Goal: Navigation & Orientation: Find specific page/section

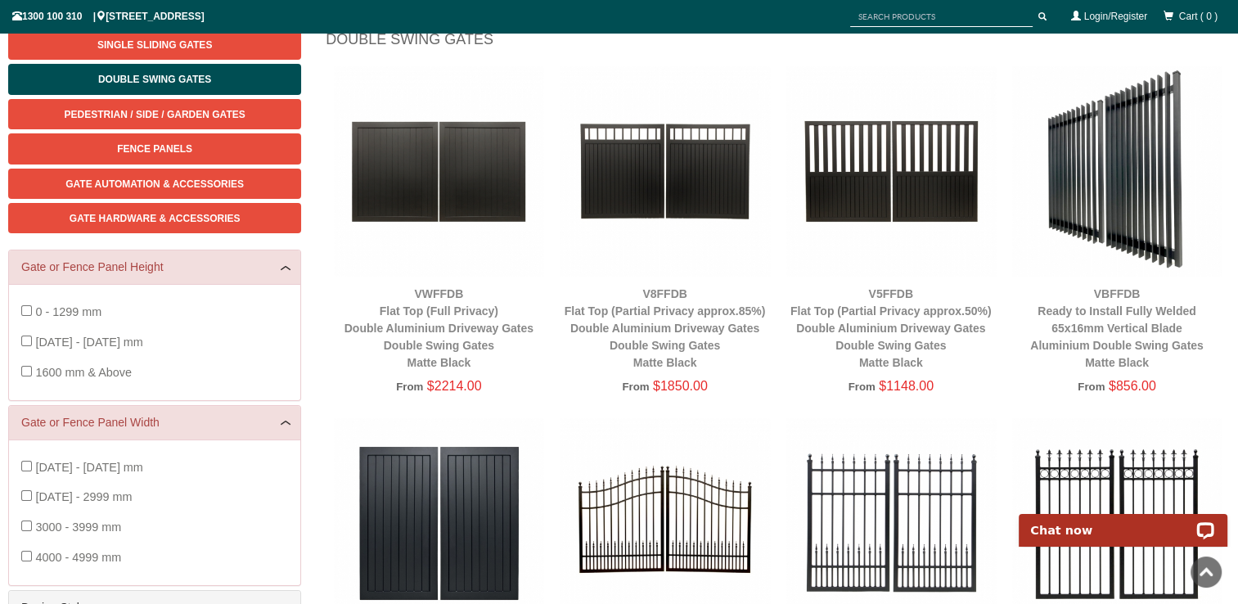
scroll to position [205, 0]
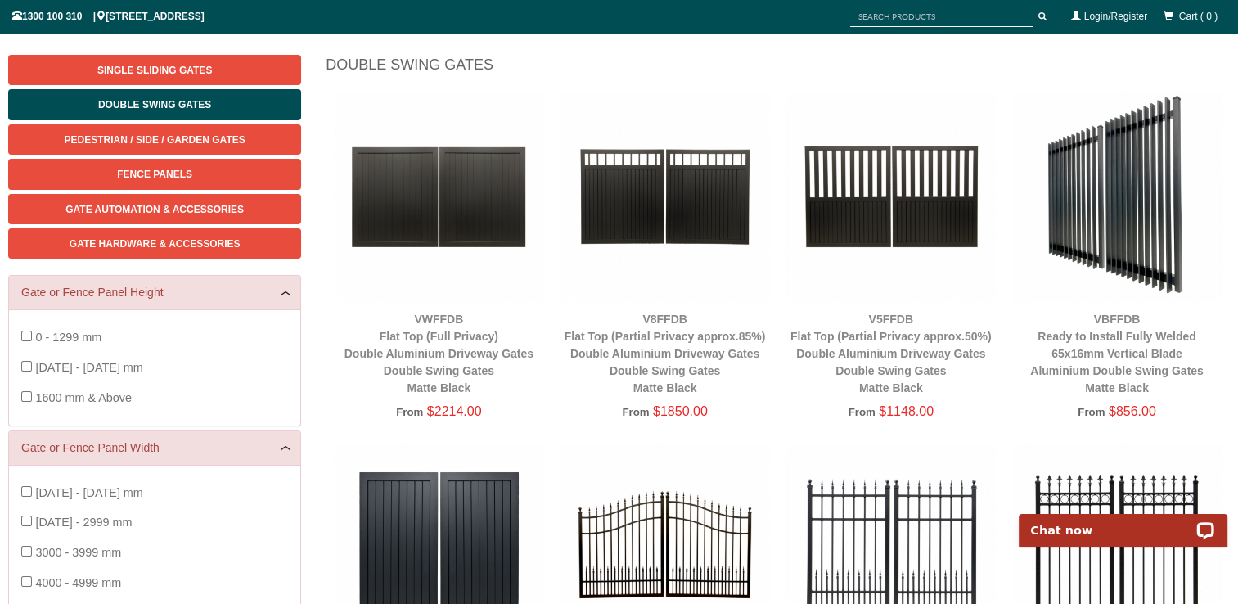
click at [1086, 204] on img at bounding box center [1117, 197] width 210 height 210
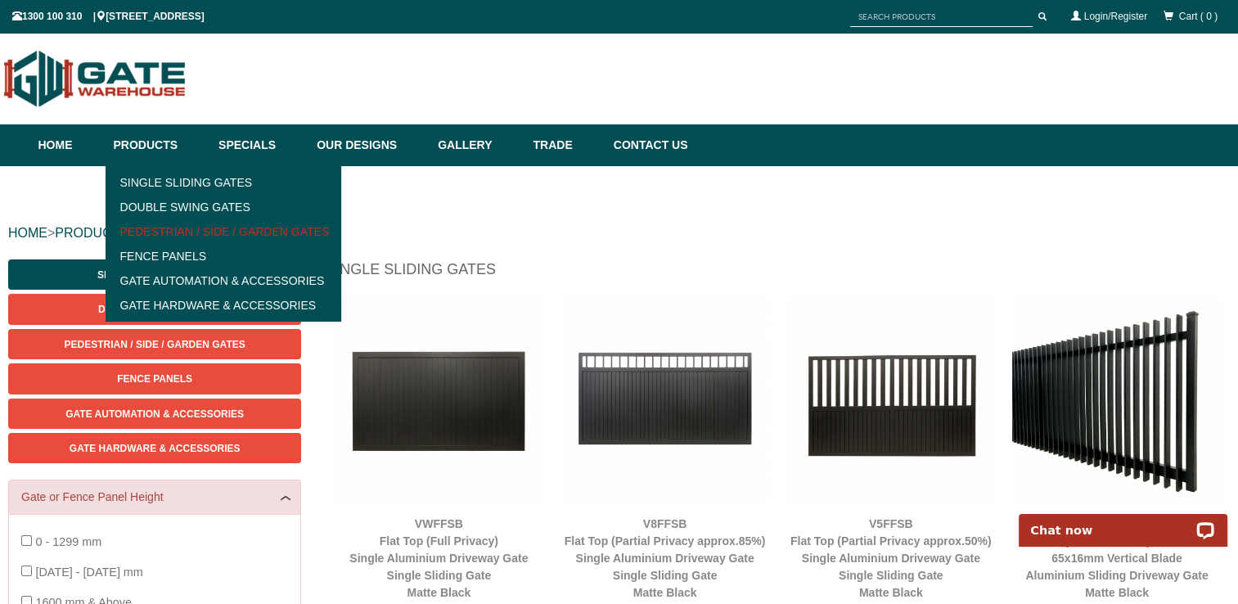
click at [223, 232] on link "Pedestrian / Side / Garden Gates" at bounding box center [223, 231] width 227 height 25
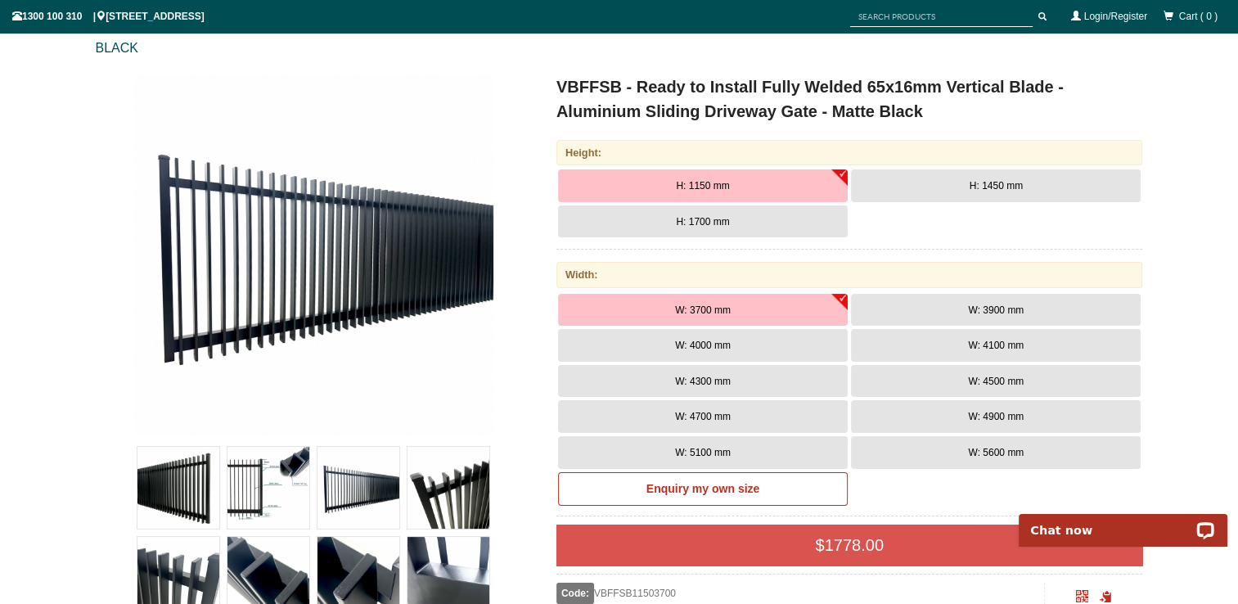
click at [937, 185] on button "H: 1450 mm" at bounding box center [996, 185] width 290 height 33
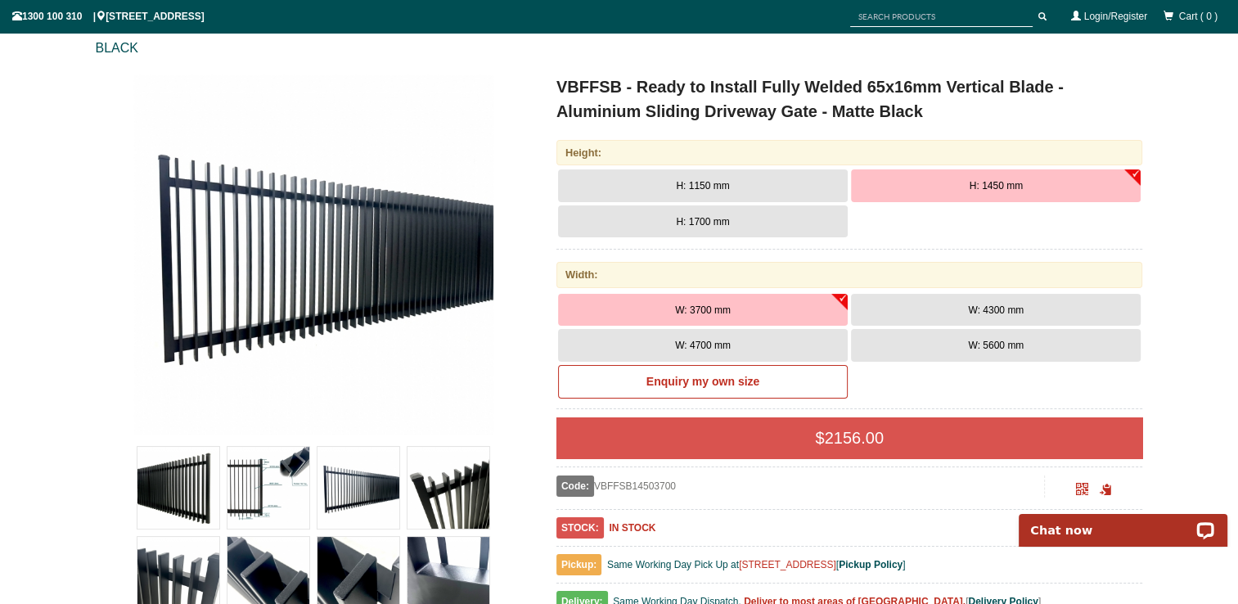
scroll to position [286, 0]
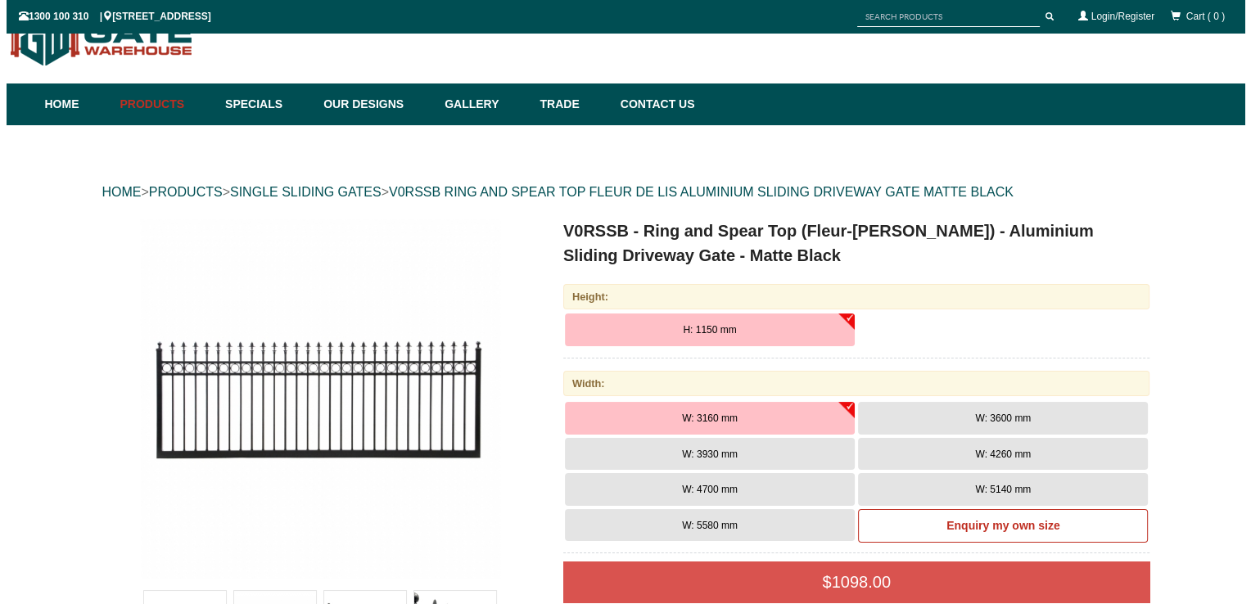
scroll to position [205, 0]
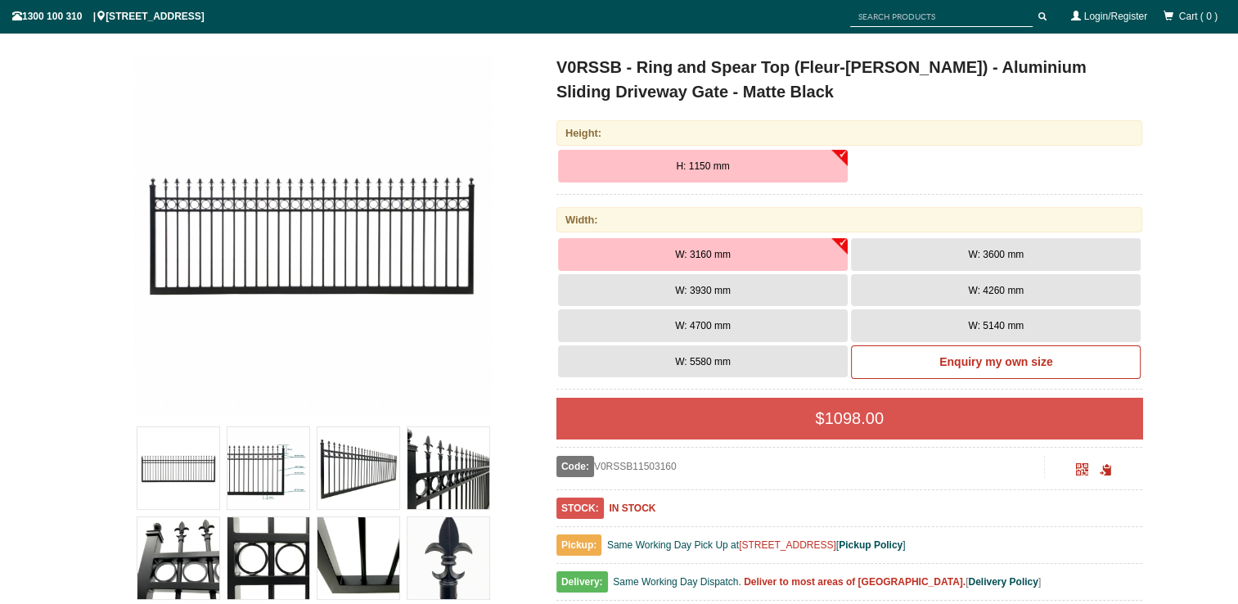
click at [413, 469] on img at bounding box center [449, 468] width 82 height 82
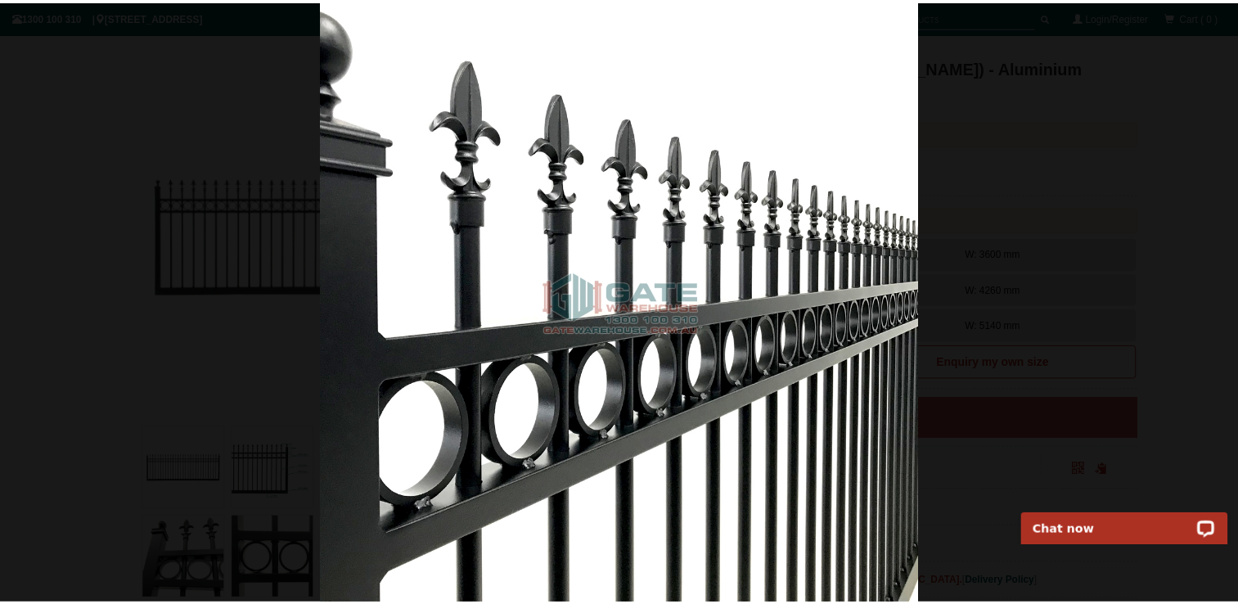
scroll to position [0, 0]
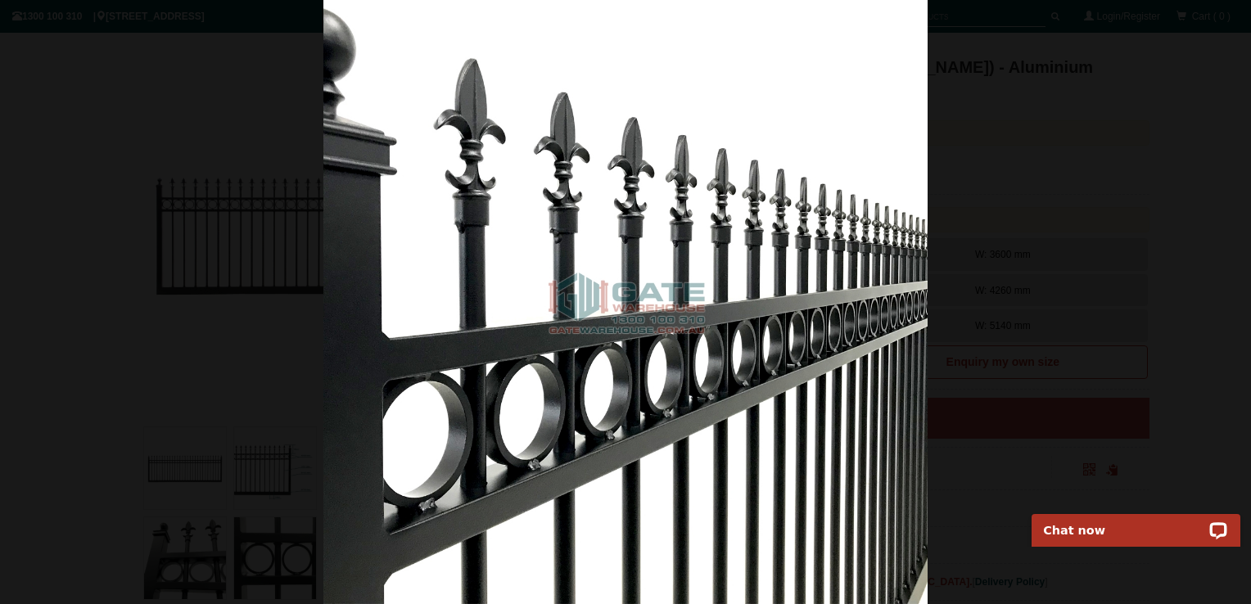
click at [1162, 84] on div at bounding box center [625, 302] width 1251 height 604
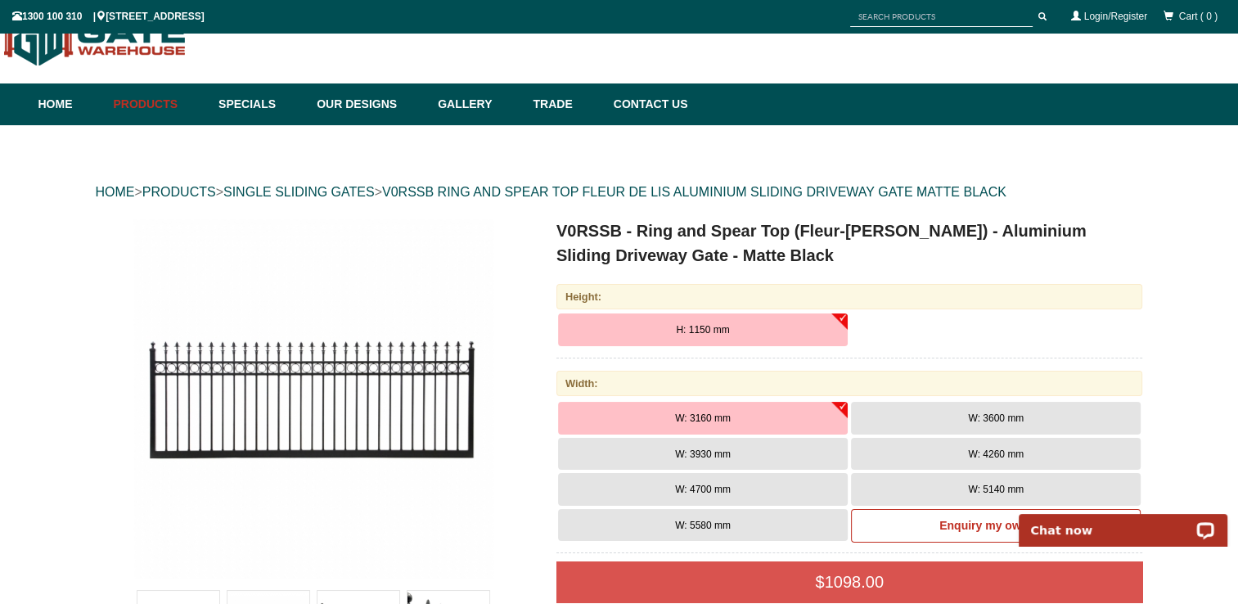
scroll to position [205, 0]
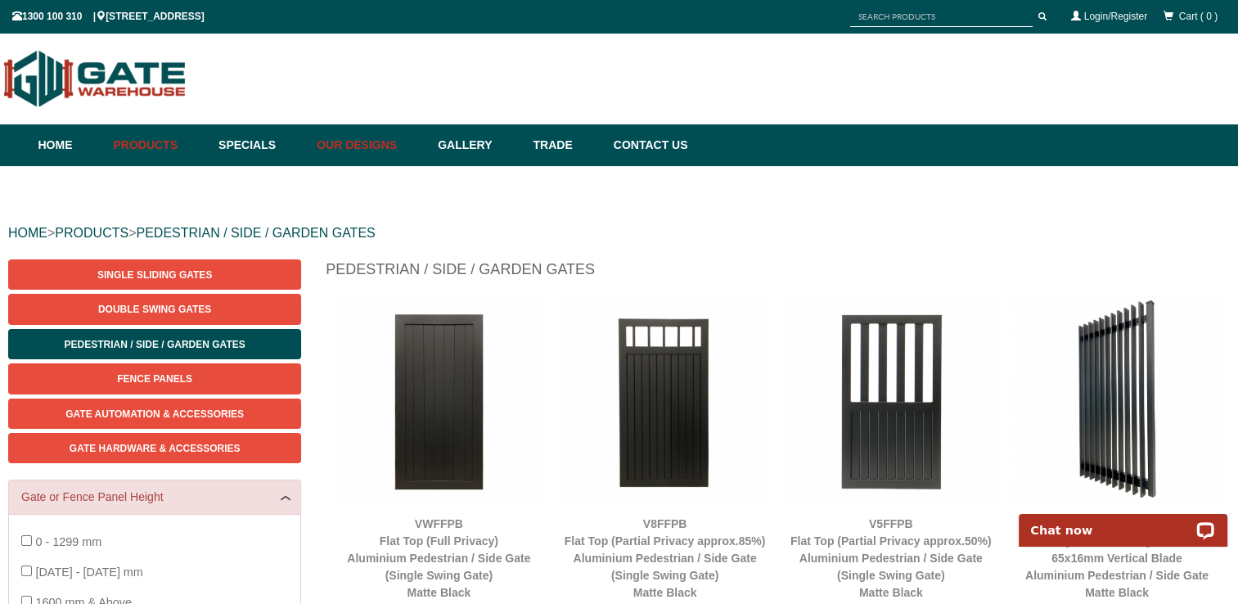
click at [385, 151] on link "Our Designs" at bounding box center [369, 145] width 121 height 42
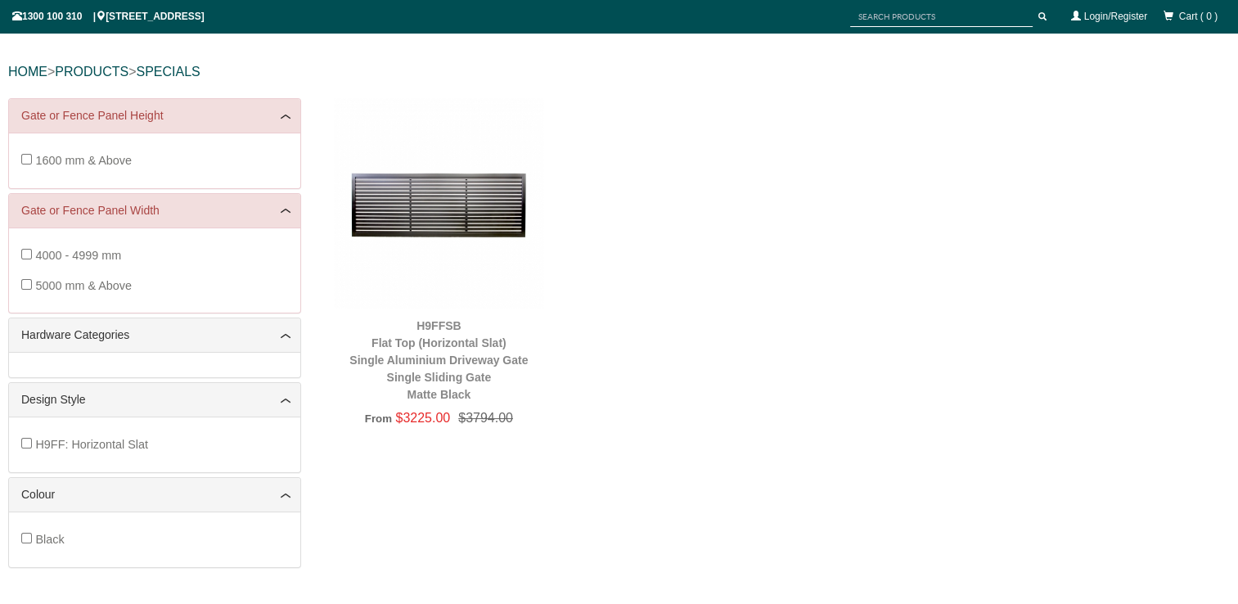
scroll to position [41, 0]
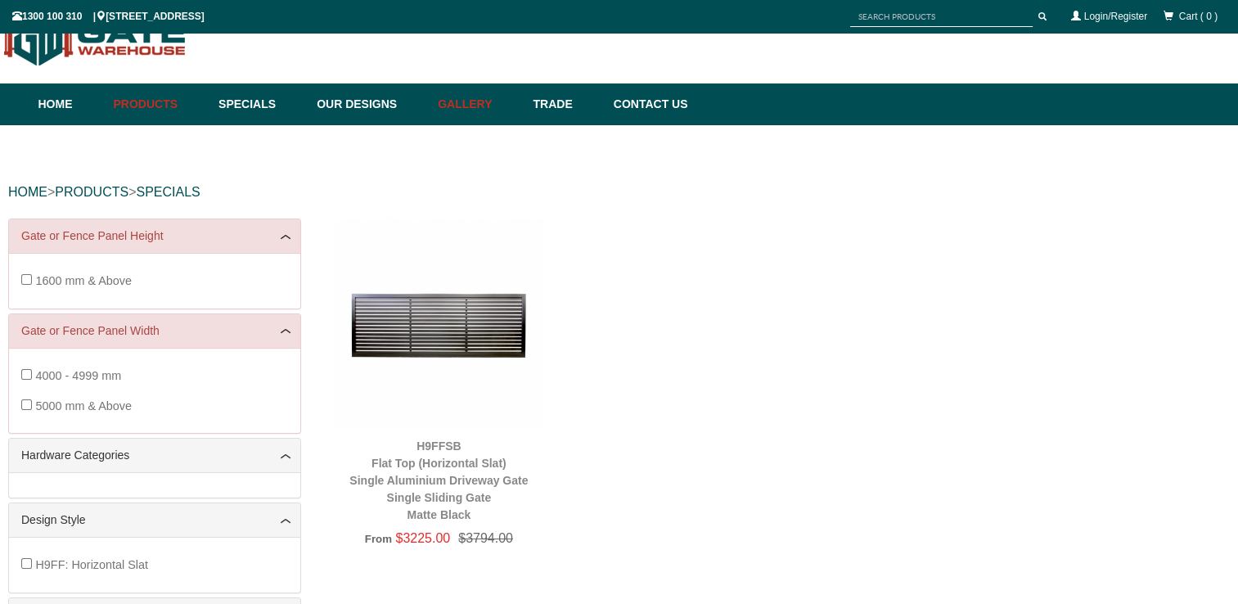
click at [500, 108] on link "Gallery" at bounding box center [477, 104] width 95 height 42
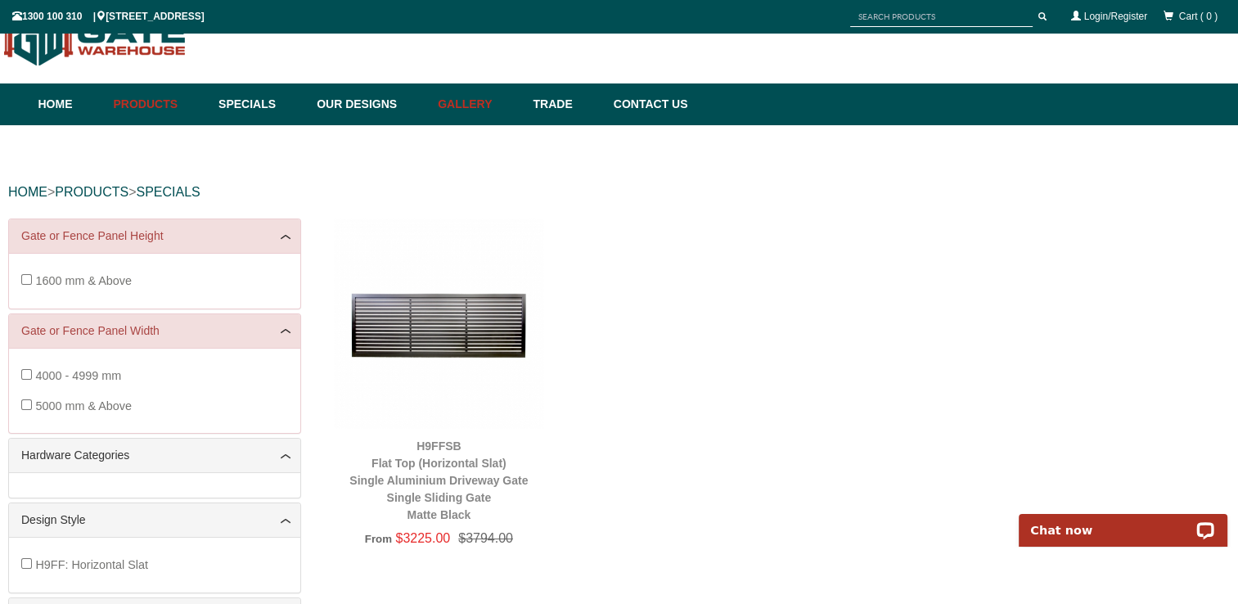
scroll to position [0, 0]
